Goal: Information Seeking & Learning: Learn about a topic

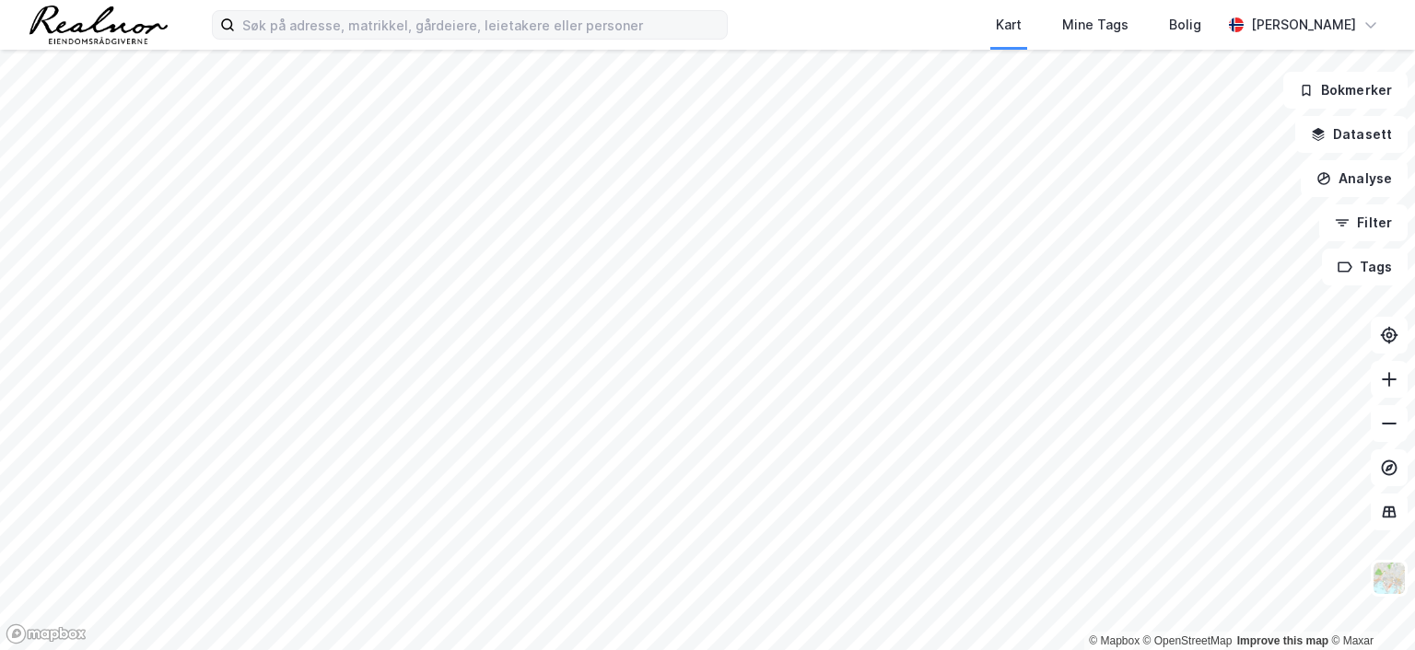
drag, startPoint x: 297, startPoint y: 9, endPoint x: 296, endPoint y: 22, distance: 13.0
click at [296, 13] on div "Kart Mine Tags Bolig [PERSON_NAME]" at bounding box center [707, 25] width 1415 height 50
click at [296, 22] on input at bounding box center [481, 25] width 492 height 28
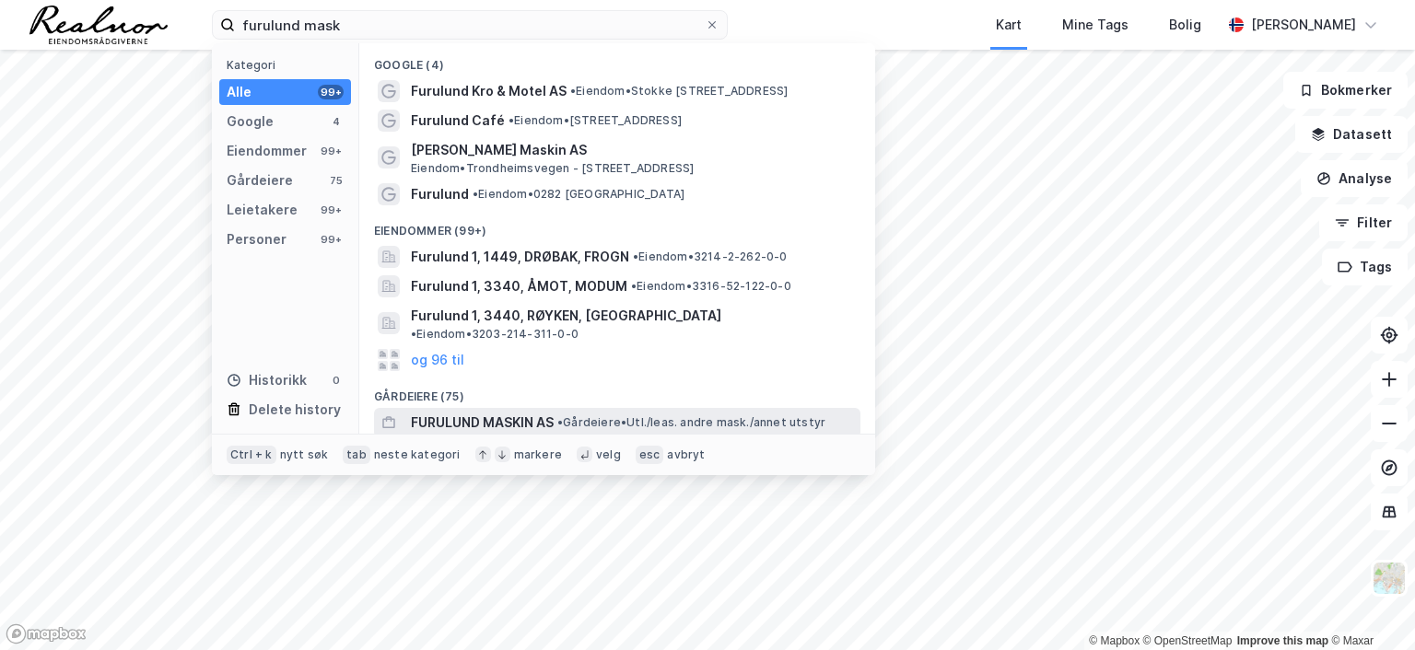
click at [486, 412] on span "FURULUND MASKIN AS" at bounding box center [482, 423] width 143 height 22
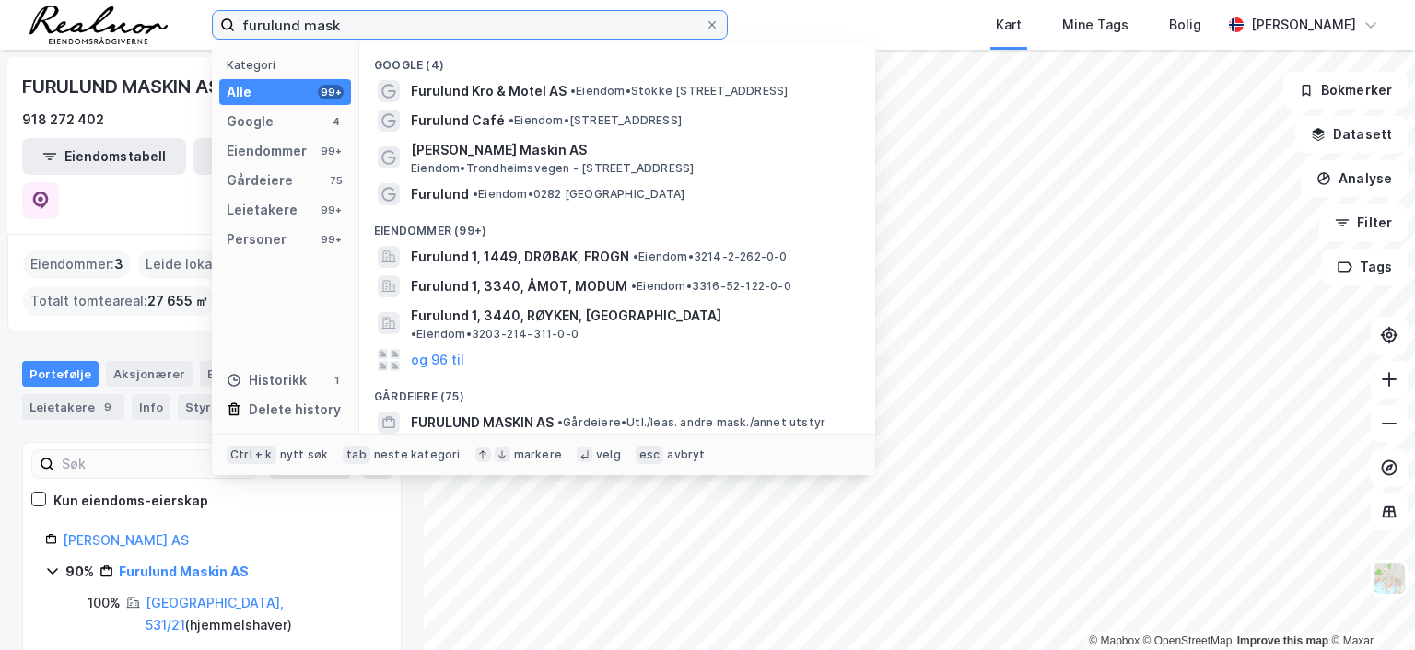
click at [370, 30] on input "furulund mask" at bounding box center [470, 25] width 470 height 28
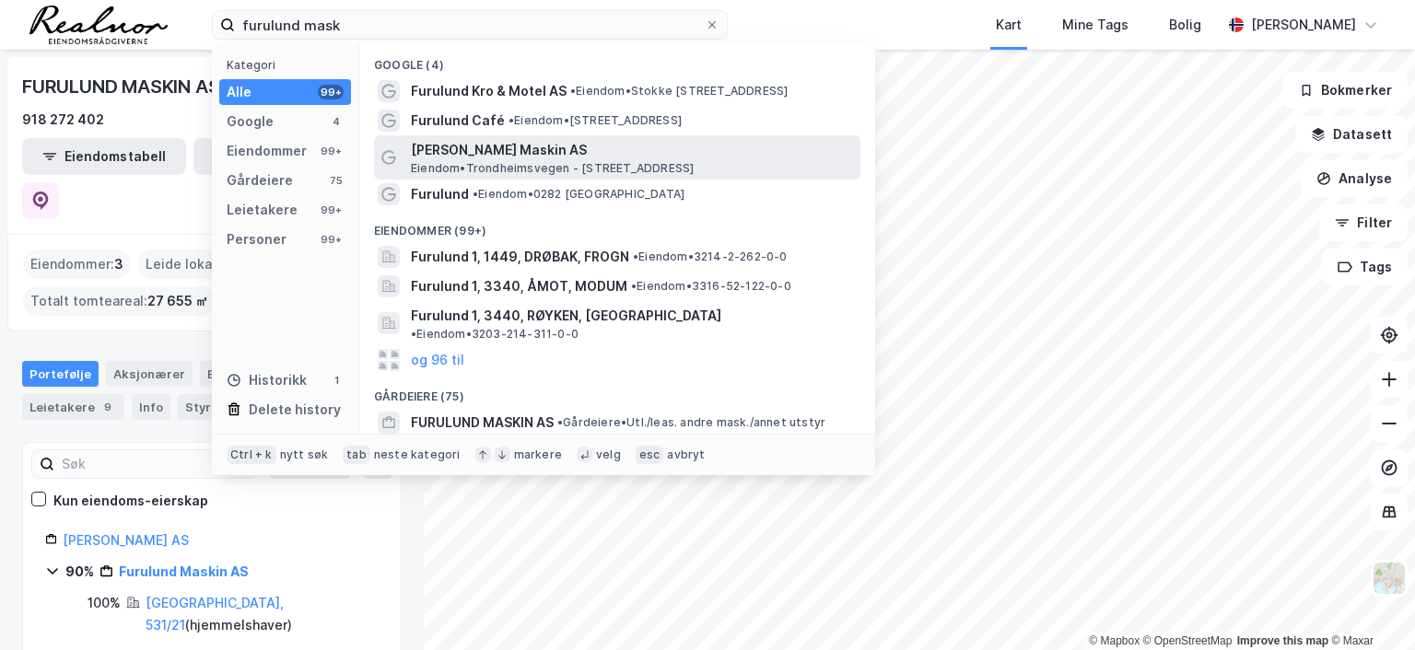
click at [496, 157] on span "[PERSON_NAME] Maskin AS" at bounding box center [632, 150] width 442 height 22
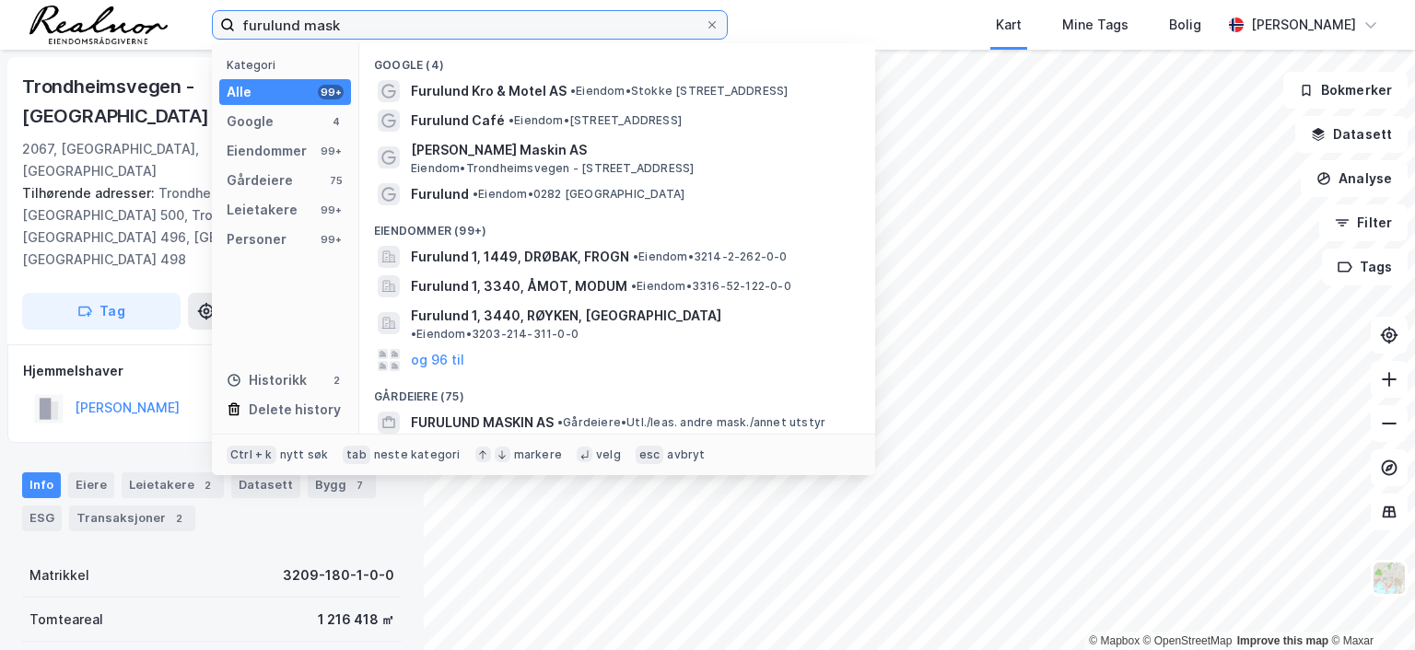
click at [418, 20] on input "furulund mask" at bounding box center [470, 25] width 470 height 28
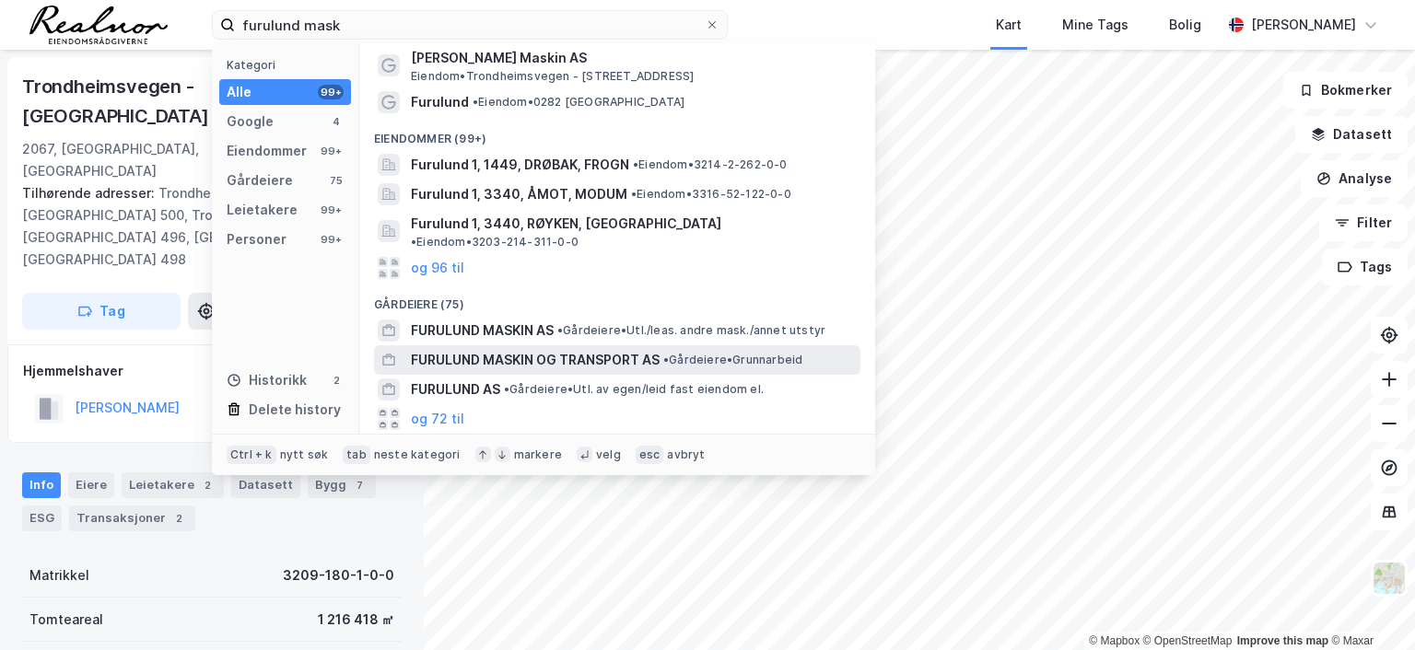
click at [512, 349] on span "FURULUND MASKIN OG TRANSPORT AS" at bounding box center [535, 360] width 249 height 22
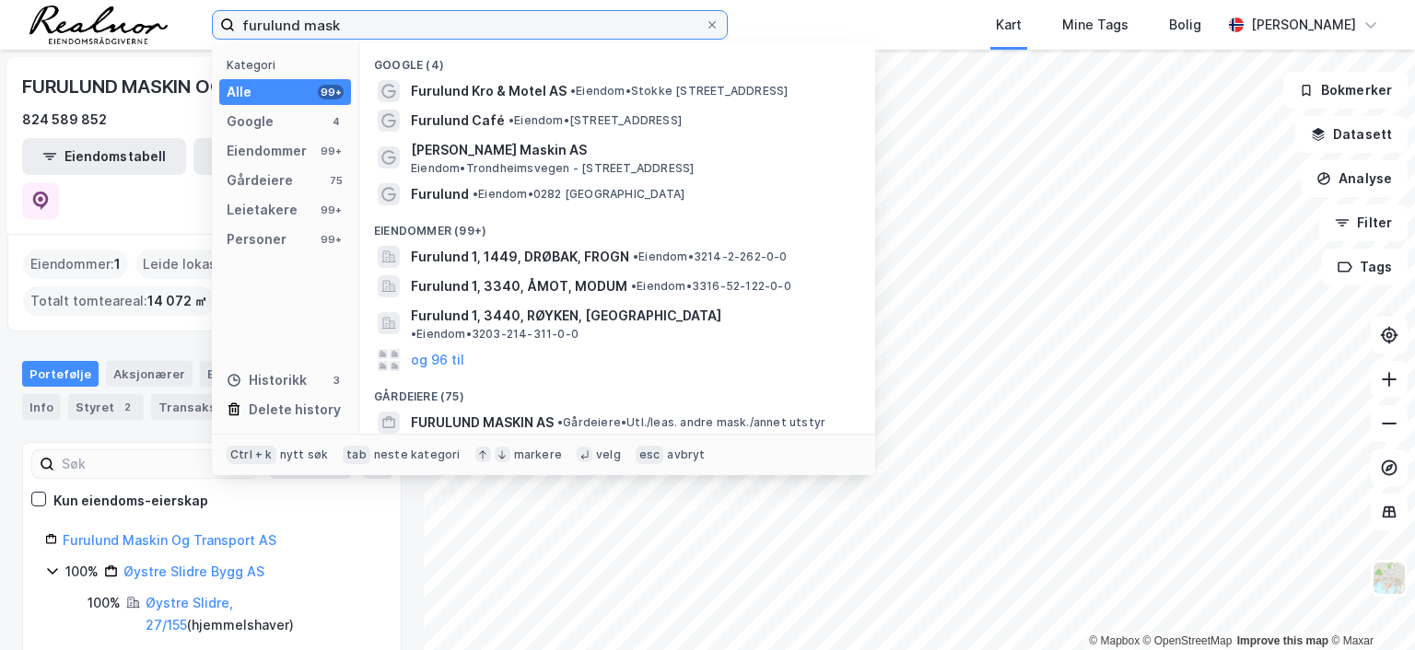
click at [344, 35] on input "furulund mask" at bounding box center [470, 25] width 470 height 28
drag, startPoint x: 350, startPoint y: 36, endPoint x: 214, endPoint y: 17, distance: 137.5
click at [214, 17] on label "furulund mask" at bounding box center [470, 24] width 516 height 29
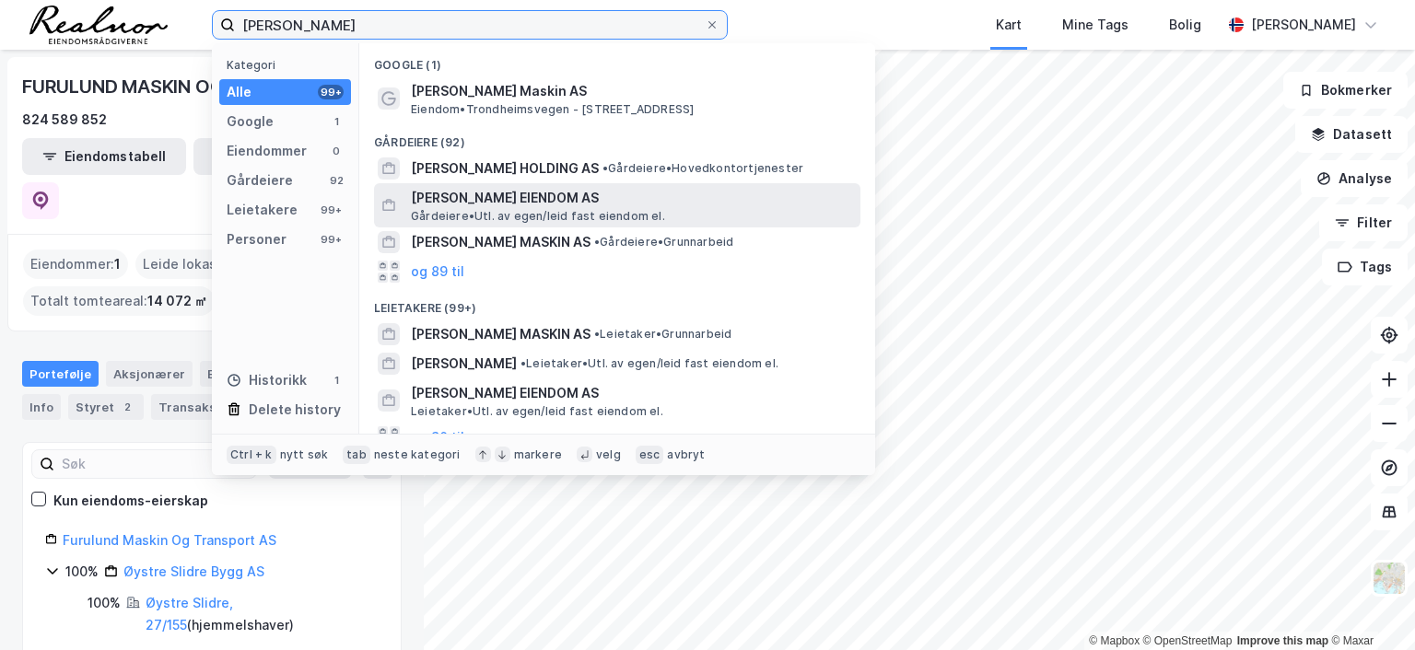
type input "[PERSON_NAME]"
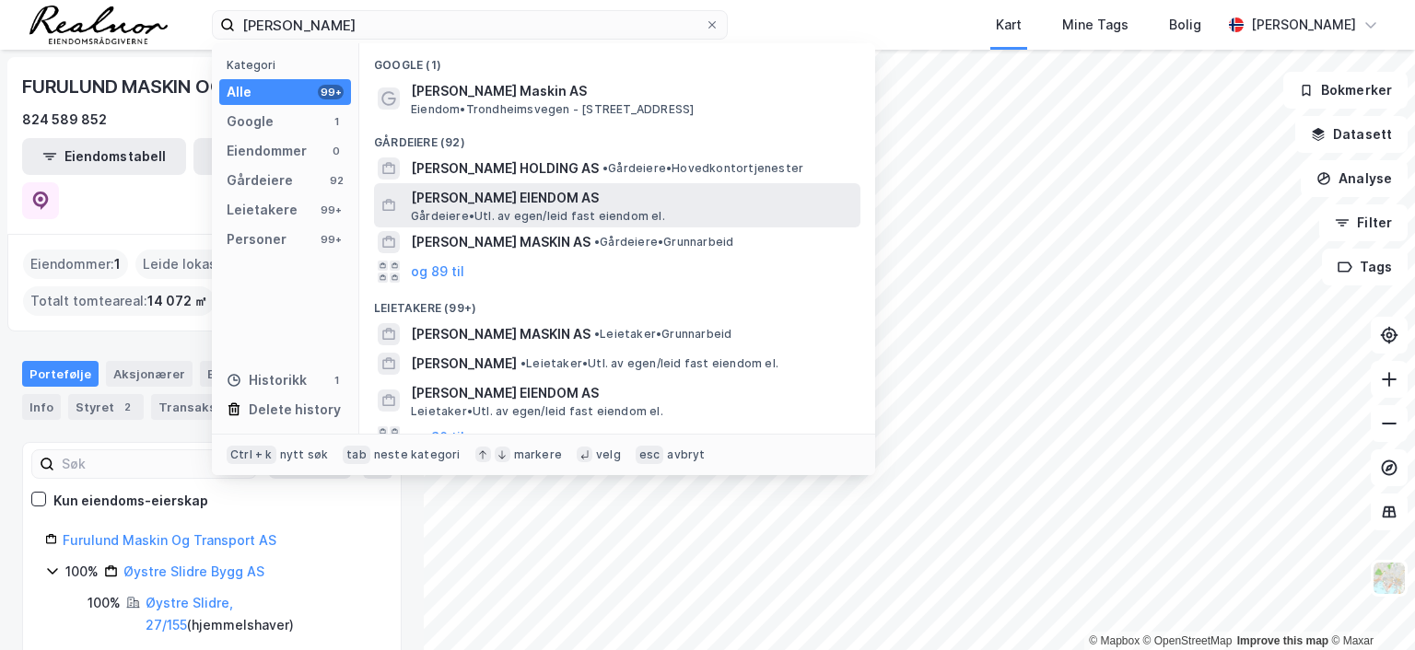
click at [542, 196] on span "[PERSON_NAME] EIENDOM AS" at bounding box center [632, 198] width 442 height 22
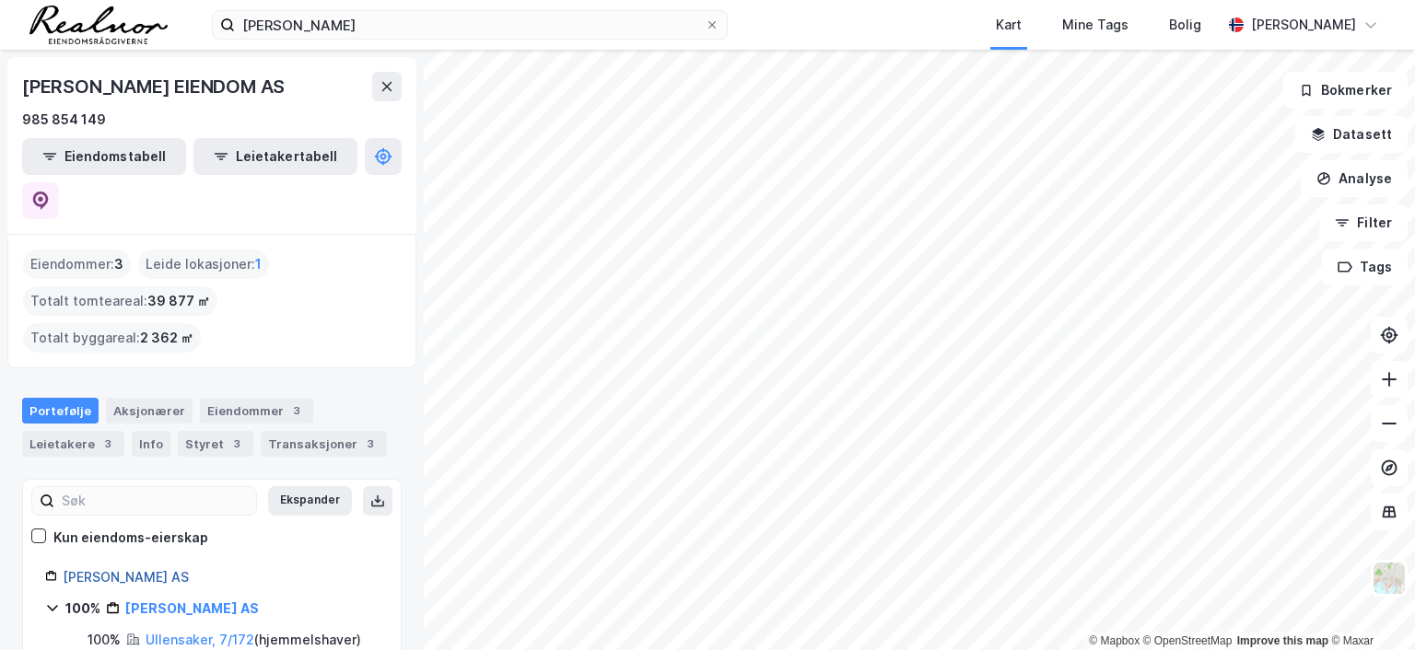
click at [189, 569] on link "[PERSON_NAME] AS" at bounding box center [126, 577] width 126 height 16
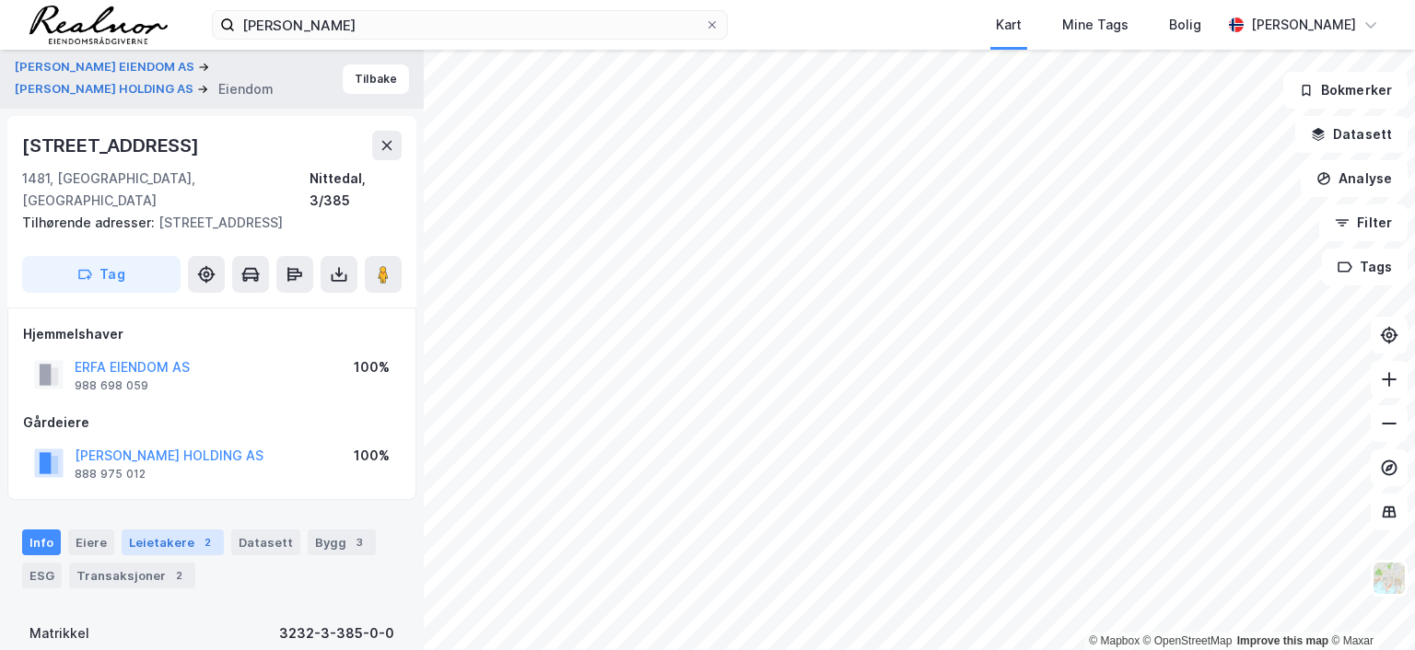
click at [184, 530] on div "Leietakere 2" at bounding box center [173, 543] width 102 height 26
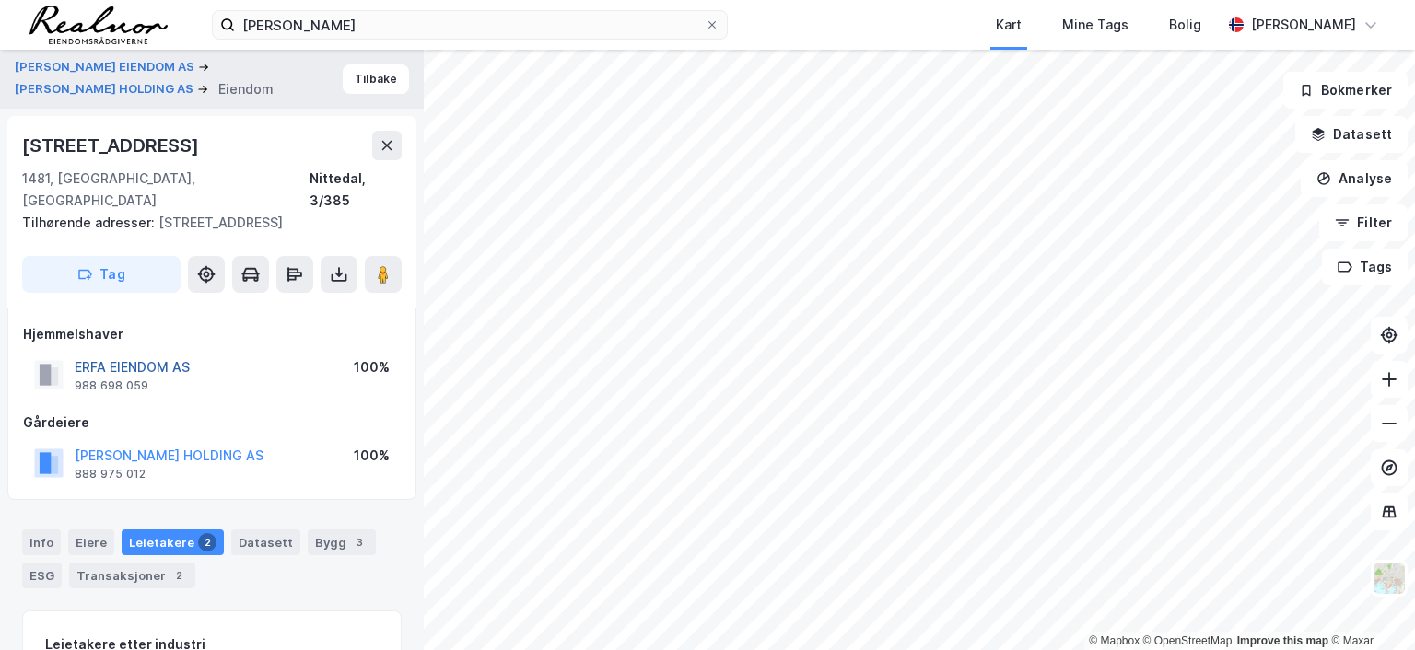
click at [0, 0] on button "ERFA EIENDOM AS" at bounding box center [0, 0] width 0 height 0
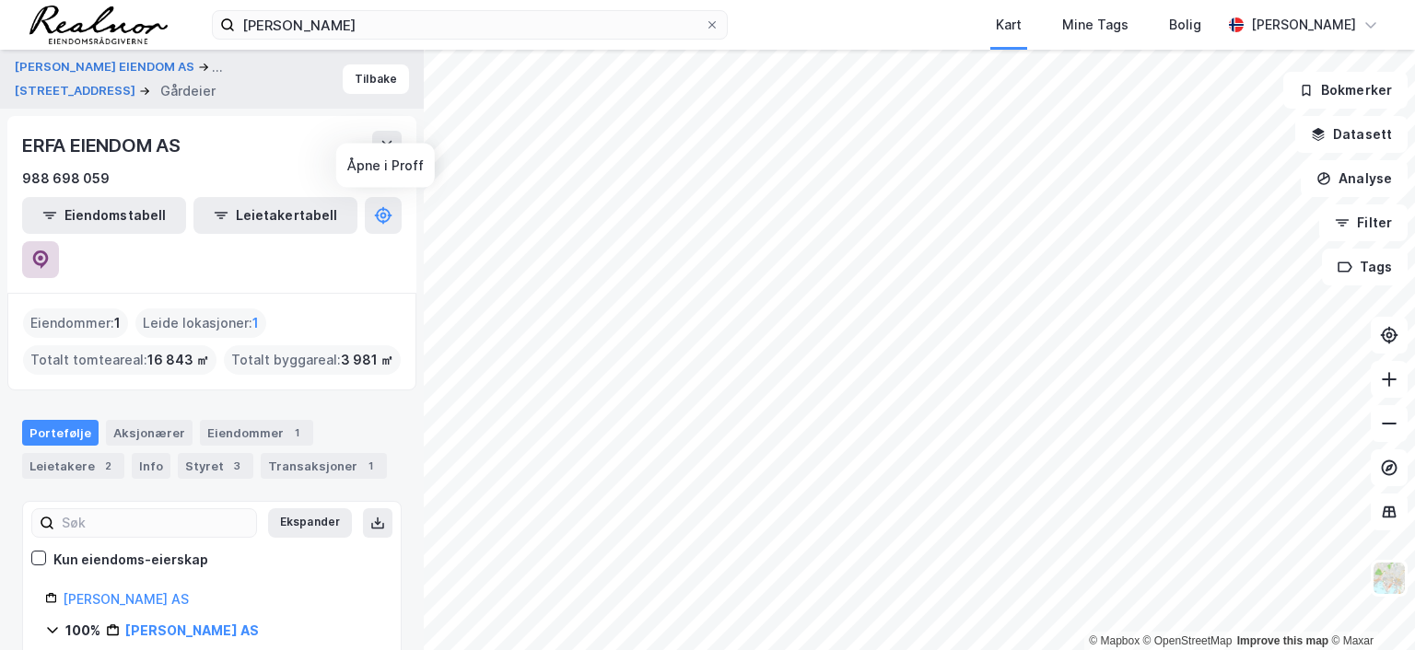
click at [59, 241] on button at bounding box center [40, 259] width 37 height 37
click at [369, 79] on button "Tilbake" at bounding box center [376, 78] width 66 height 29
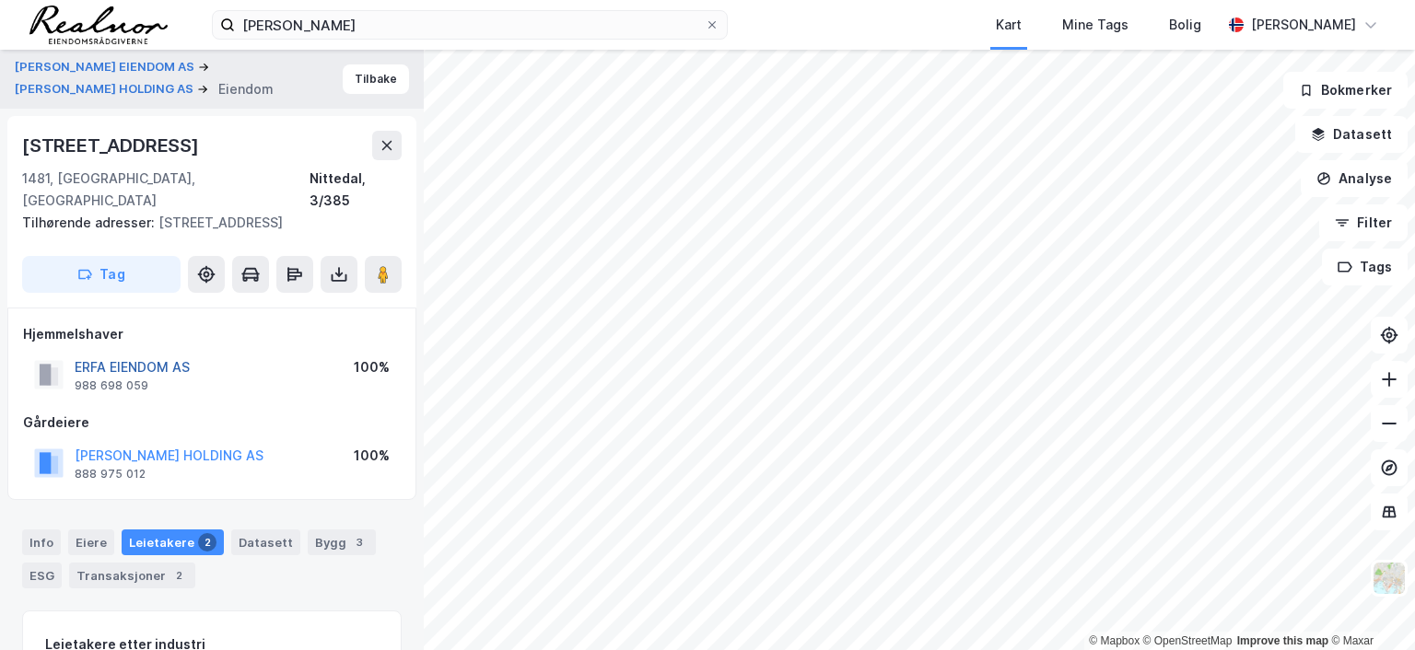
click at [0, 0] on button "ERFA EIENDOM AS" at bounding box center [0, 0] width 0 height 0
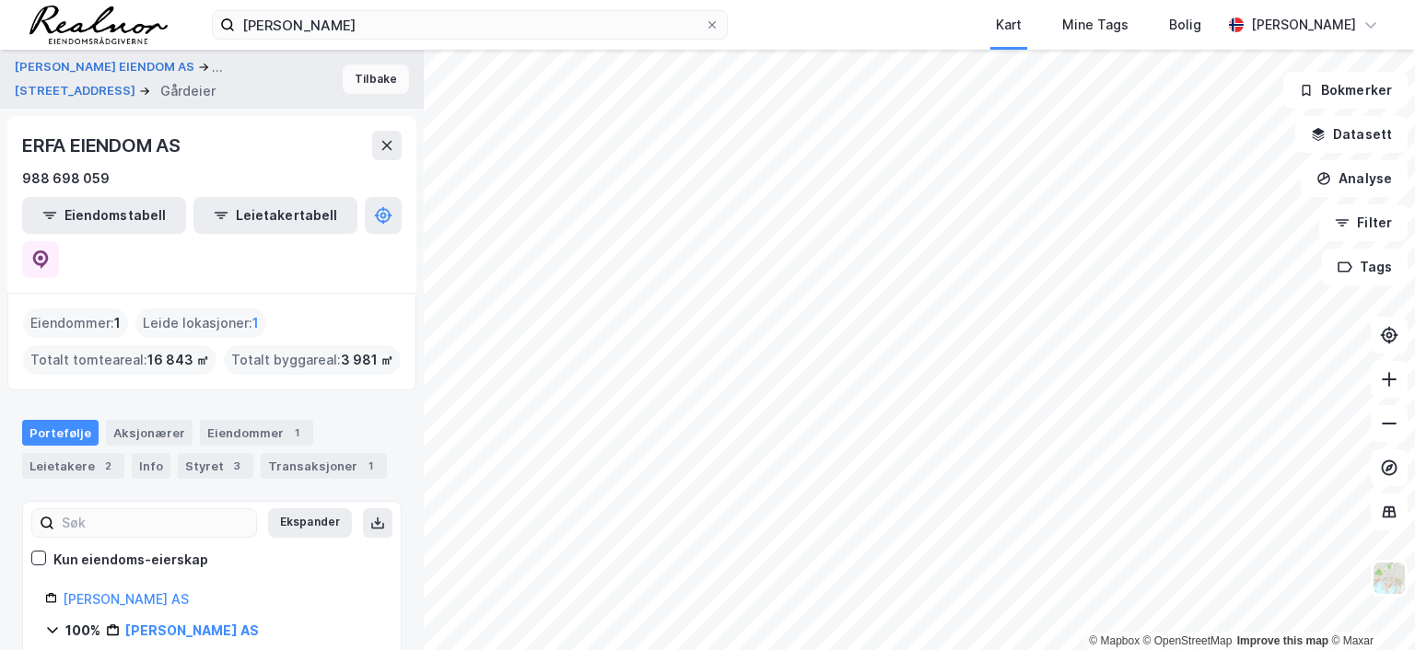
click at [375, 82] on button "Tilbake" at bounding box center [376, 78] width 66 height 29
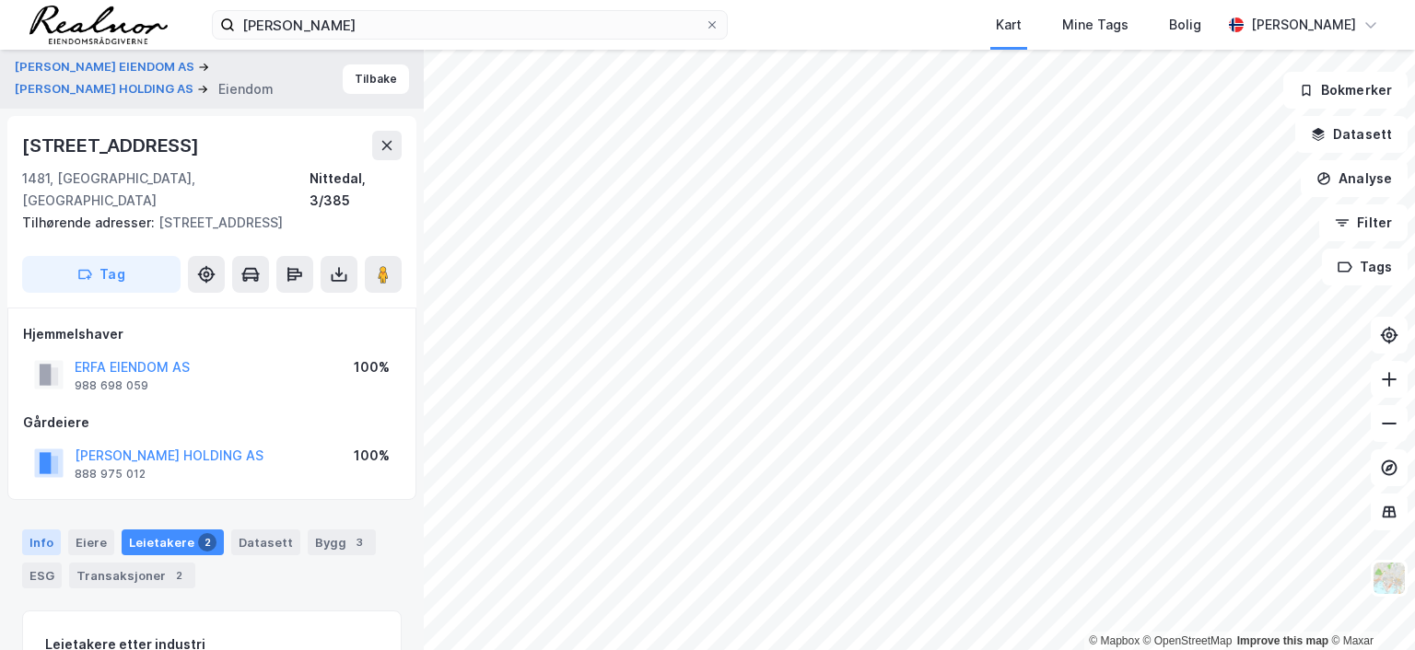
click at [40, 530] on div "Info" at bounding box center [41, 543] width 39 height 26
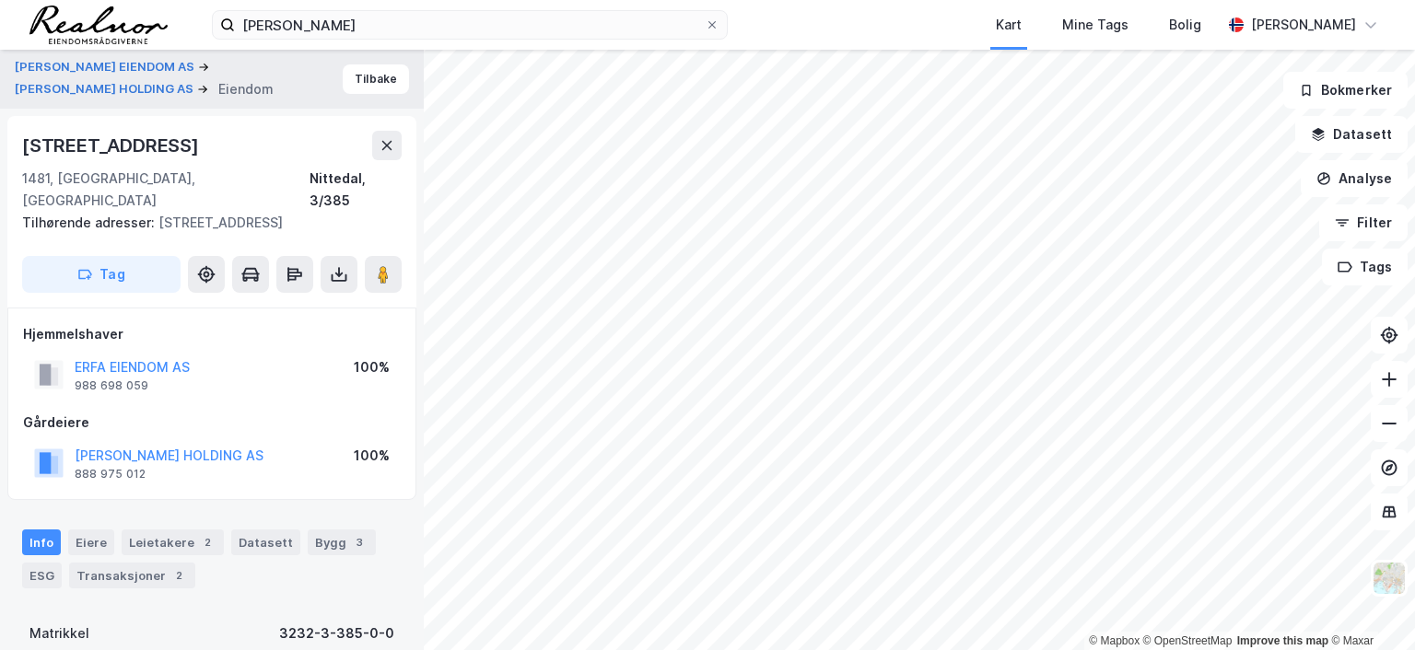
scroll to position [184, 0]
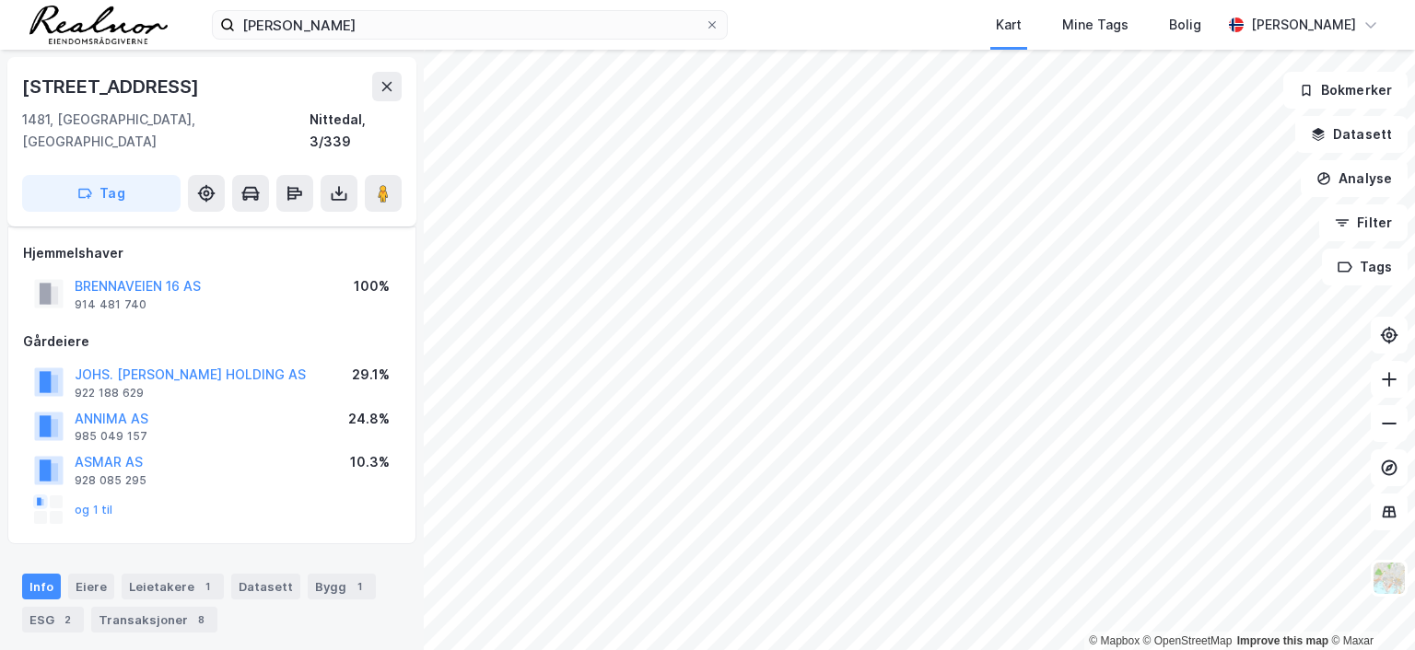
scroll to position [184, 0]
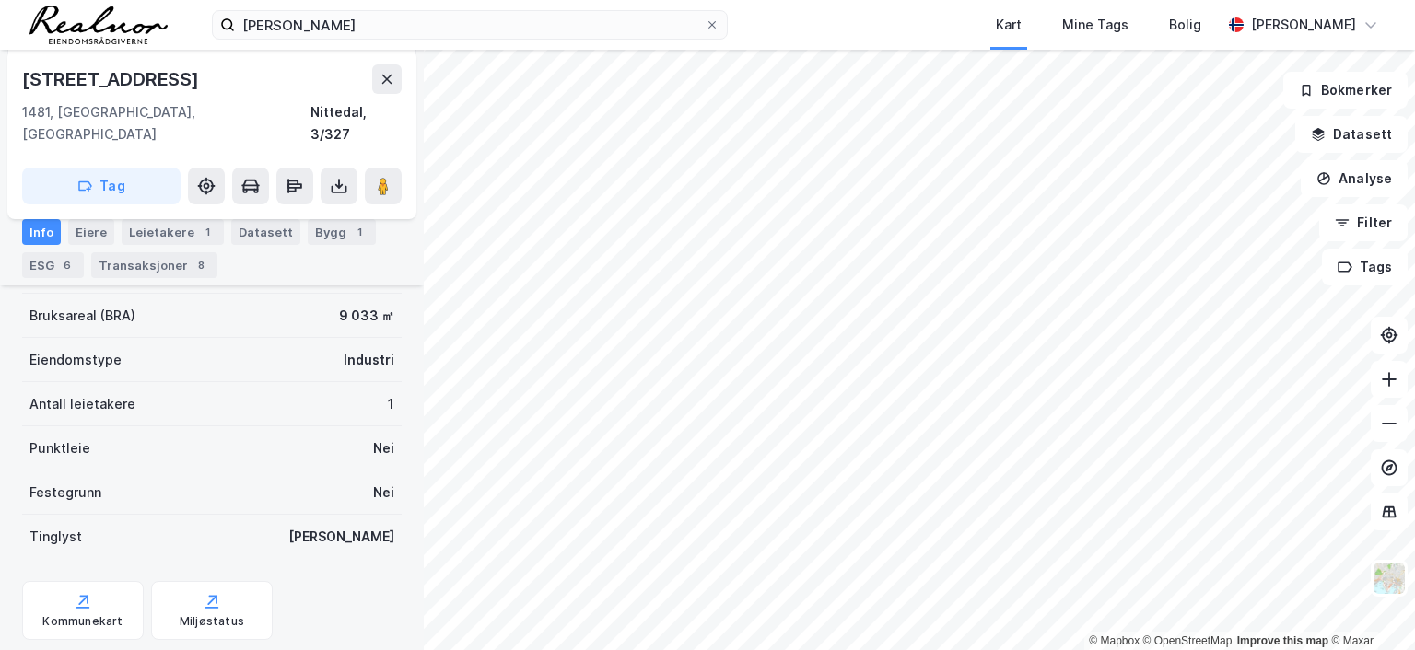
scroll to position [184, 0]
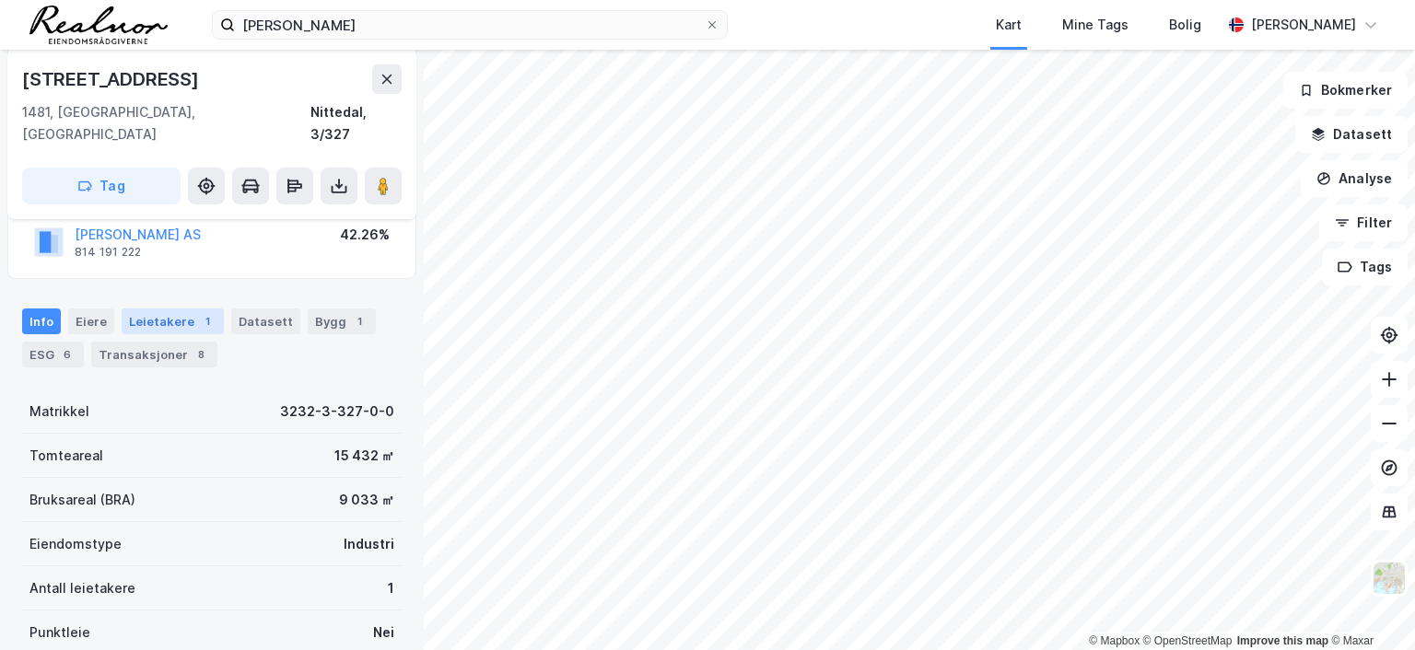
click at [167, 309] on div "Leietakere 1" at bounding box center [173, 322] width 102 height 26
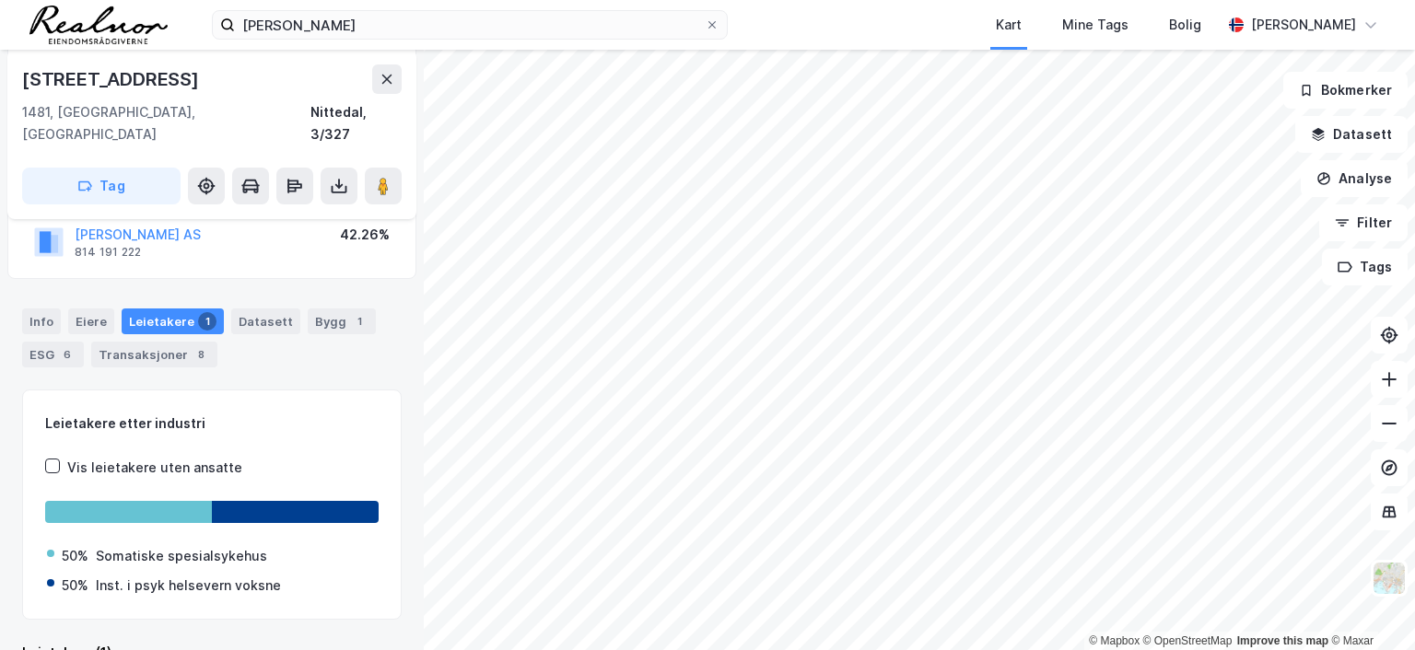
scroll to position [318, 0]
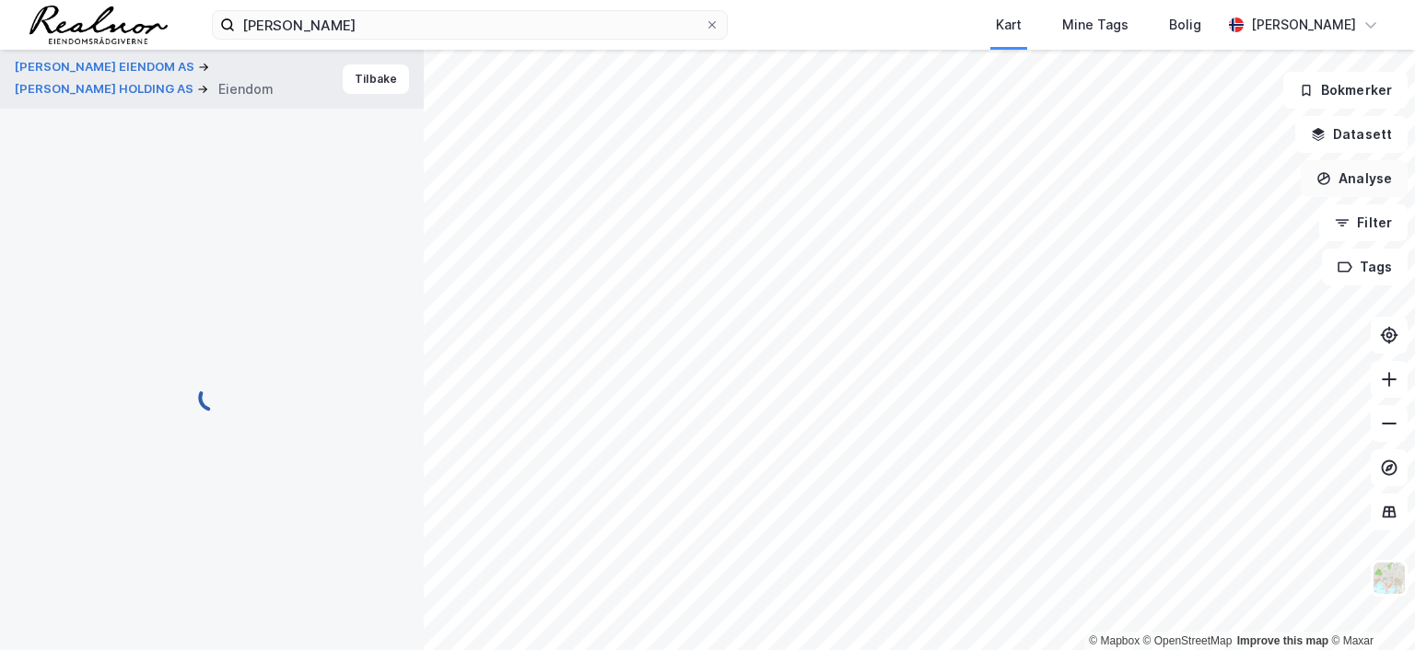
scroll to position [241, 0]
